Goal: Task Accomplishment & Management: Manage account settings

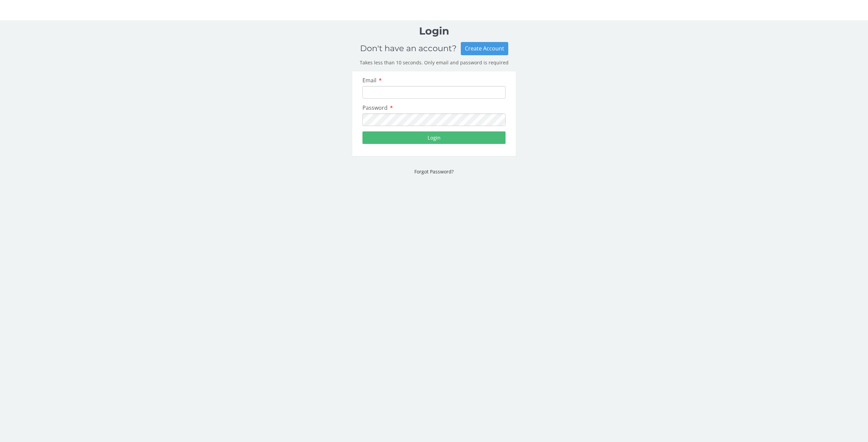
click at [380, 92] on input "Email" at bounding box center [433, 92] width 143 height 13
type input "[EMAIL_ADDRESS][DOMAIN_NAME]"
click at [386, 90] on input "Email" at bounding box center [433, 92] width 143 height 13
type input "[EMAIL_ADDRESS][DOMAIN_NAME]"
click at [434, 137] on button "Login" at bounding box center [433, 138] width 143 height 13
